Goal: Navigation & Orientation: Find specific page/section

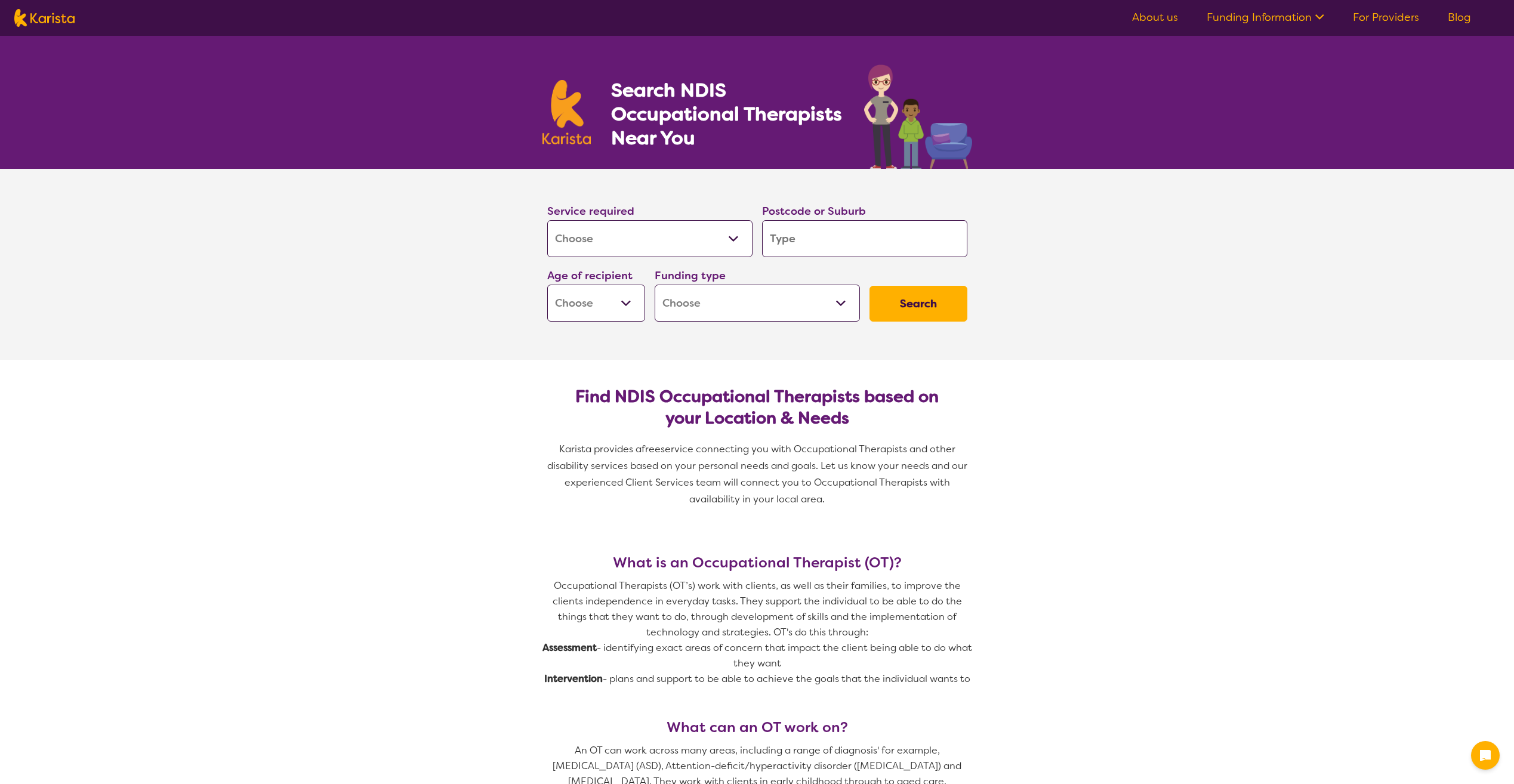
select select "[MEDICAL_DATA]"
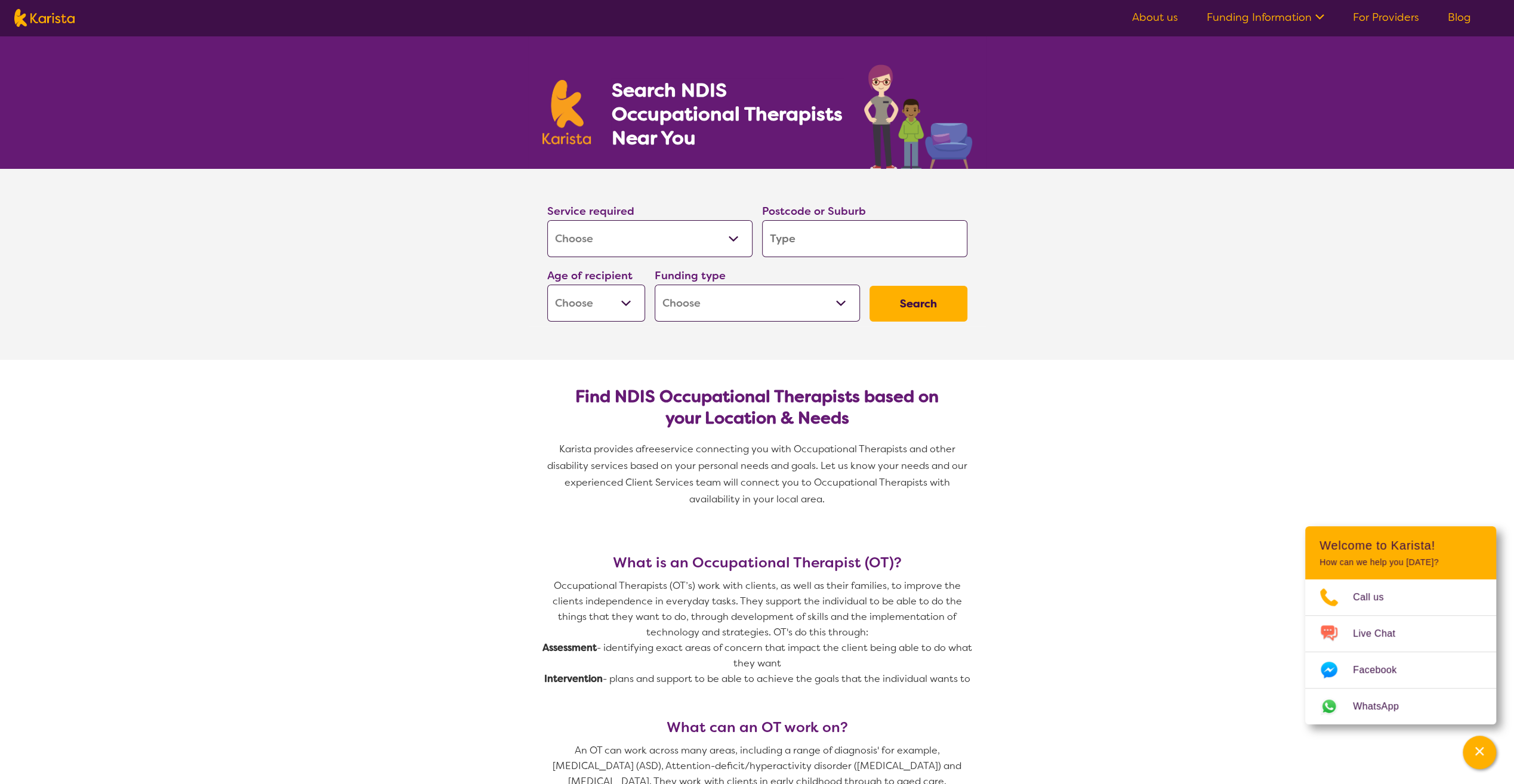
click at [1405, 19] on link "For Providers" at bounding box center [1386, 17] width 66 height 15
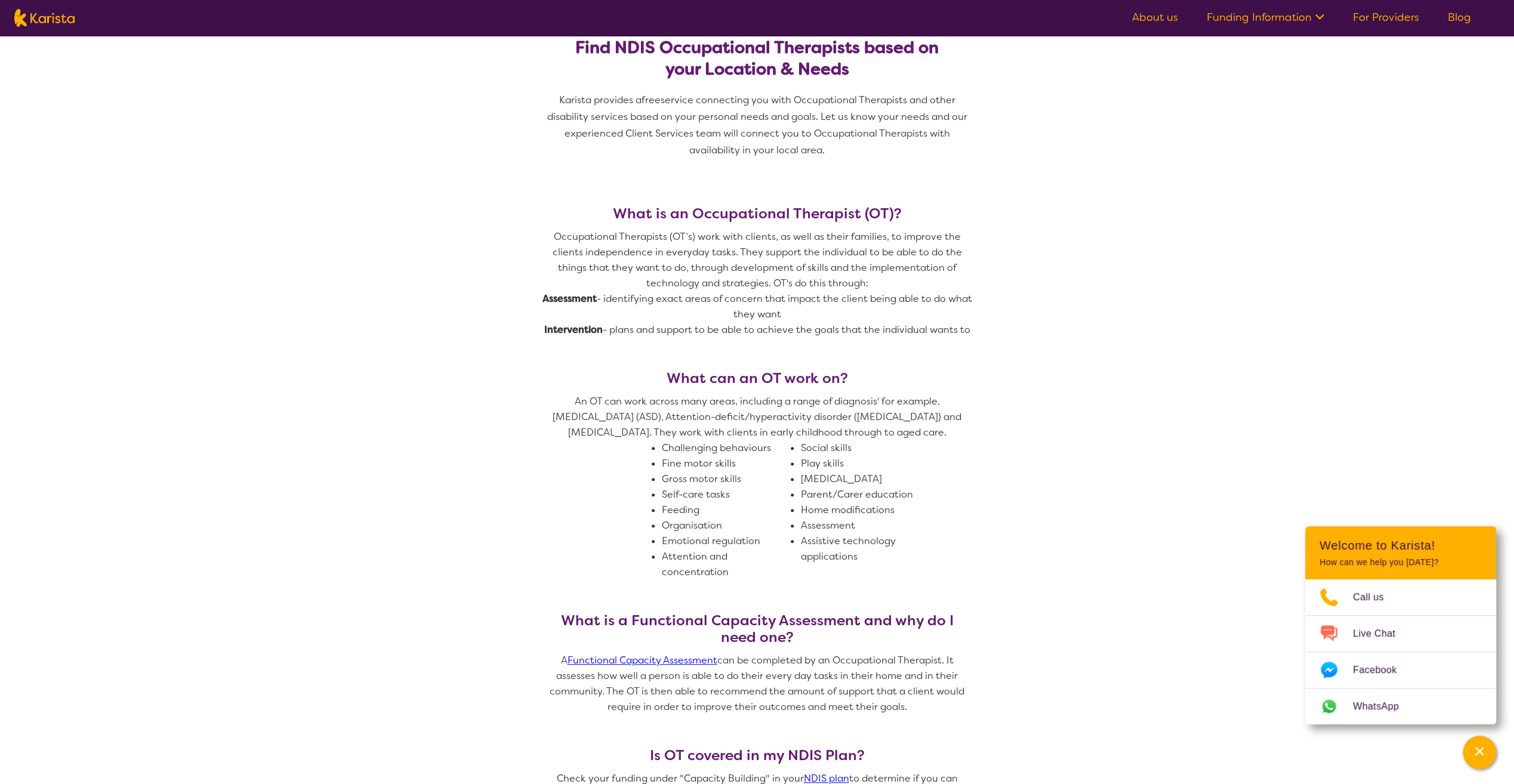
scroll to position [358, 0]
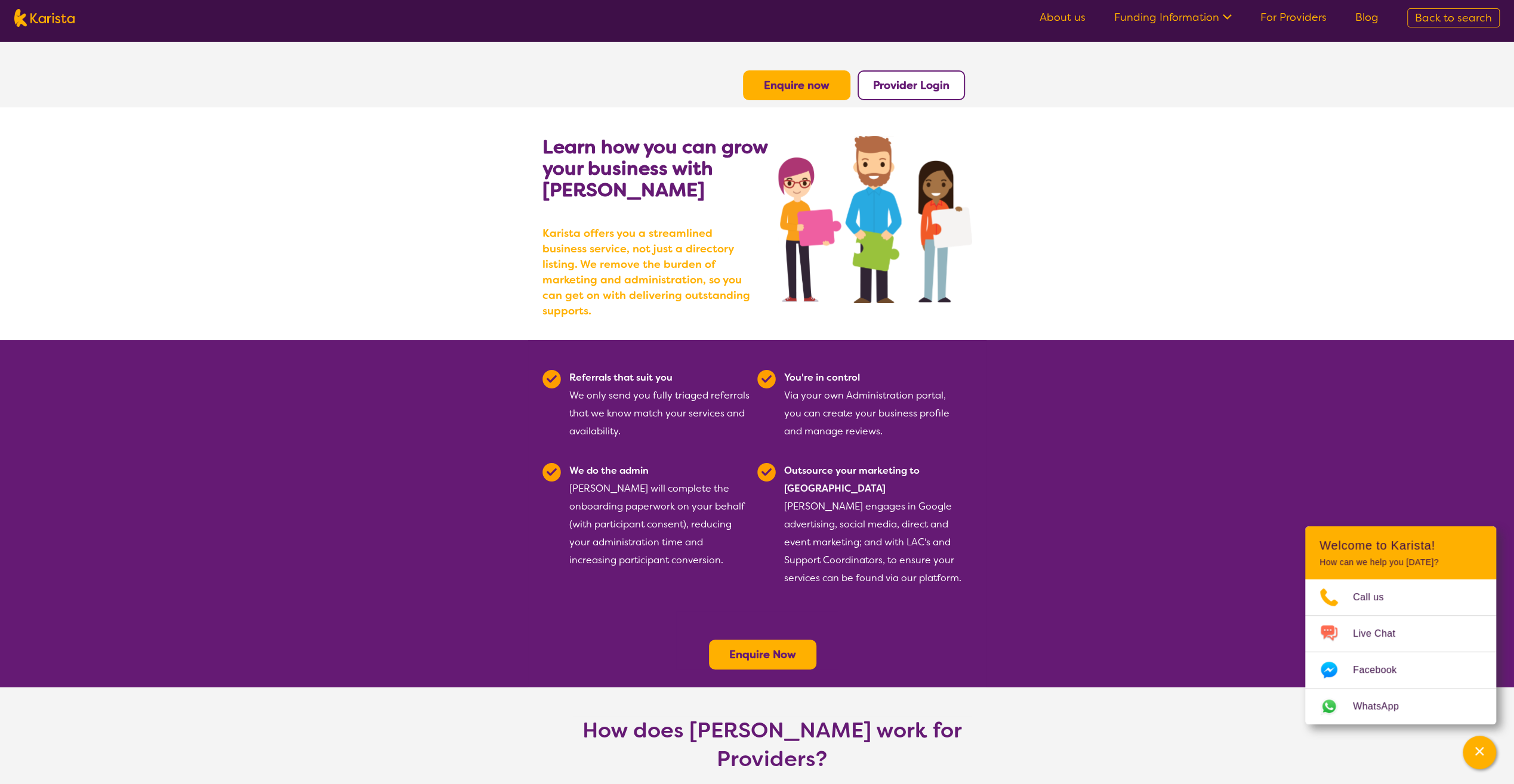
click at [1222, 19] on icon at bounding box center [1226, 16] width 12 height 12
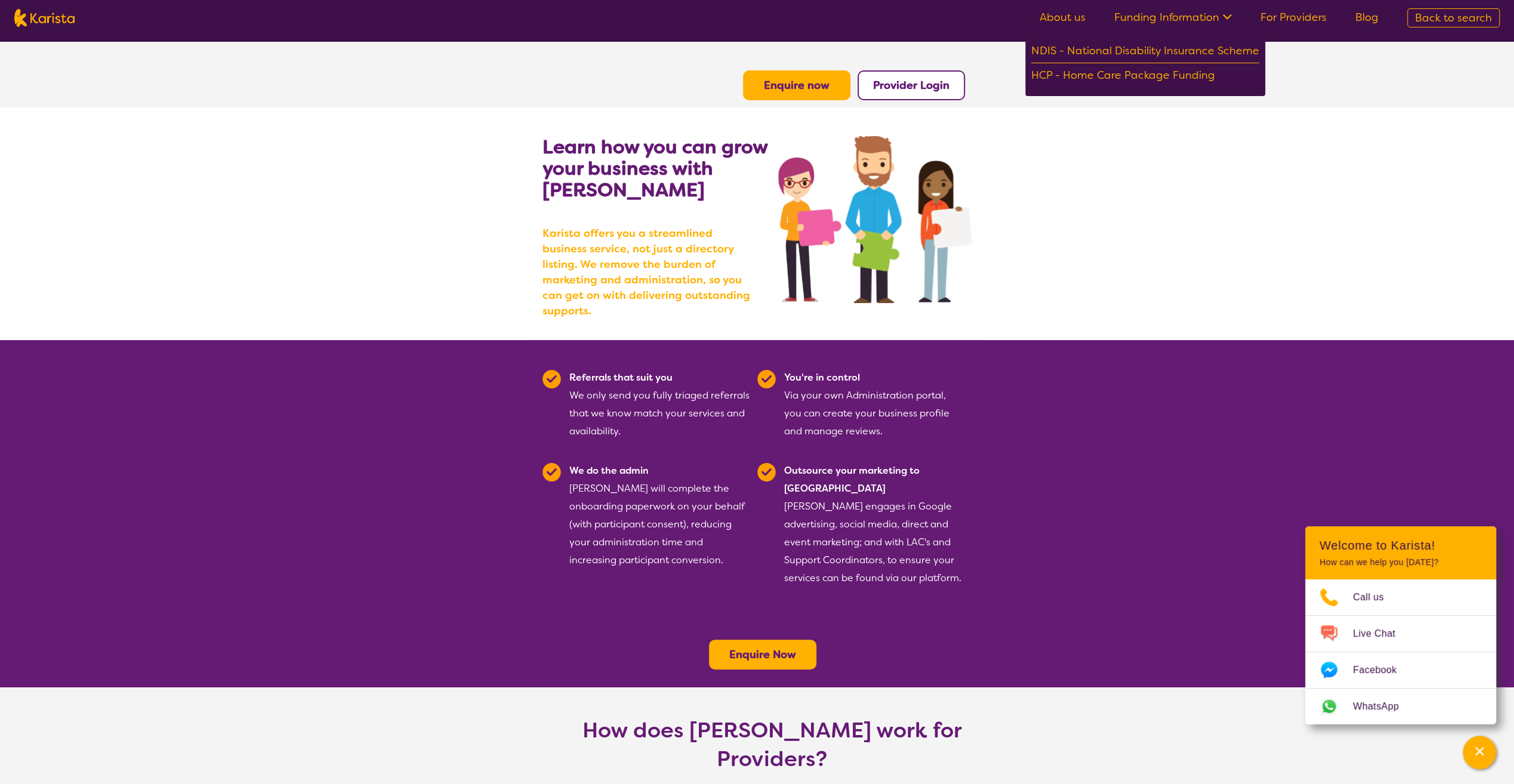
drag, startPoint x: 1121, startPoint y: 192, endPoint x: 1113, endPoint y: 202, distance: 12.8
click at [1120, 193] on section "Learn how you can grow your business with [PERSON_NAME] [PERSON_NAME] offers yo…" at bounding box center [757, 223] width 1514 height 232
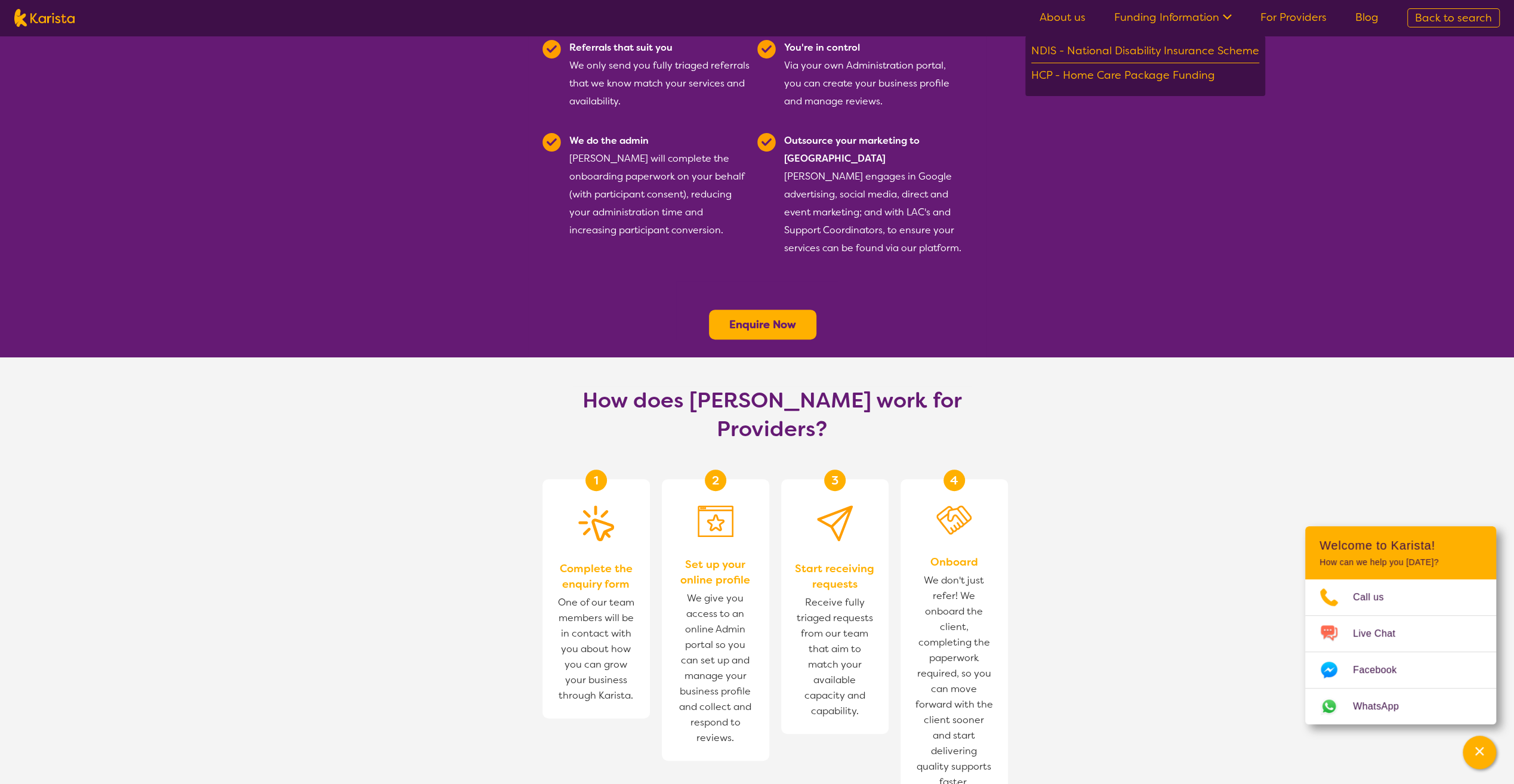
scroll to position [358, 0]
